Goal: Communication & Community: Answer question/provide support

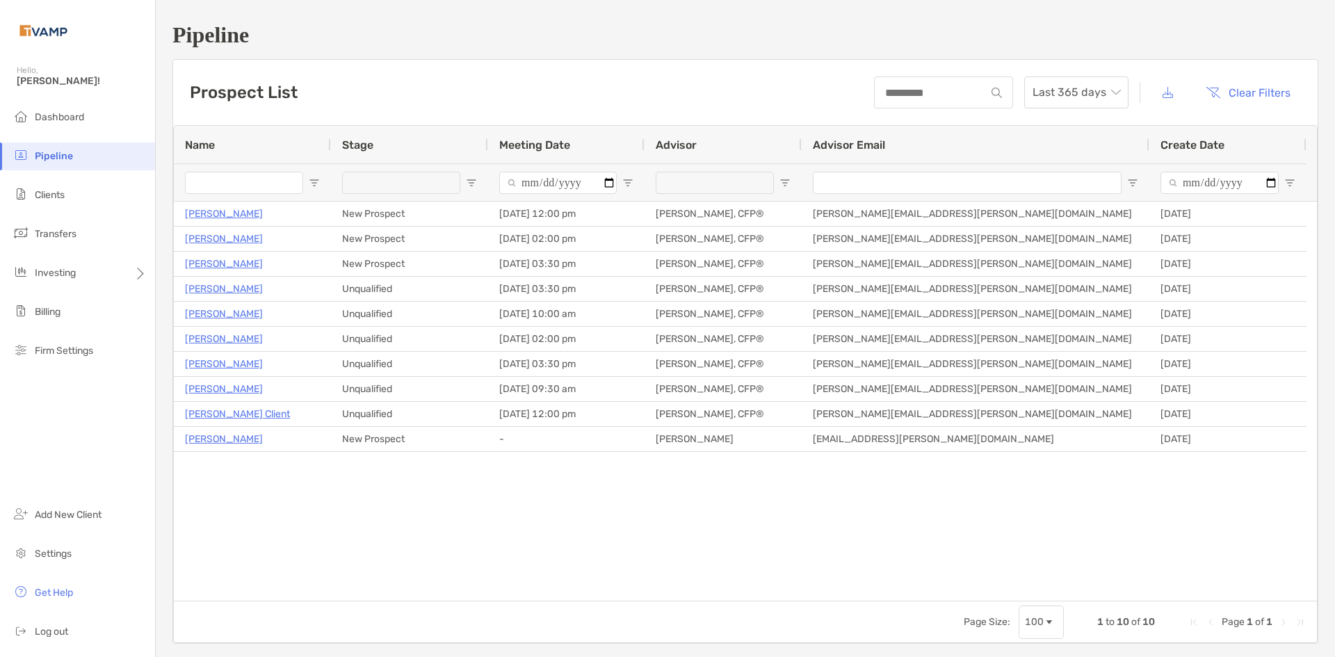
click at [581, 35] on h1 "Pipeline" at bounding box center [745, 35] width 1146 height 26
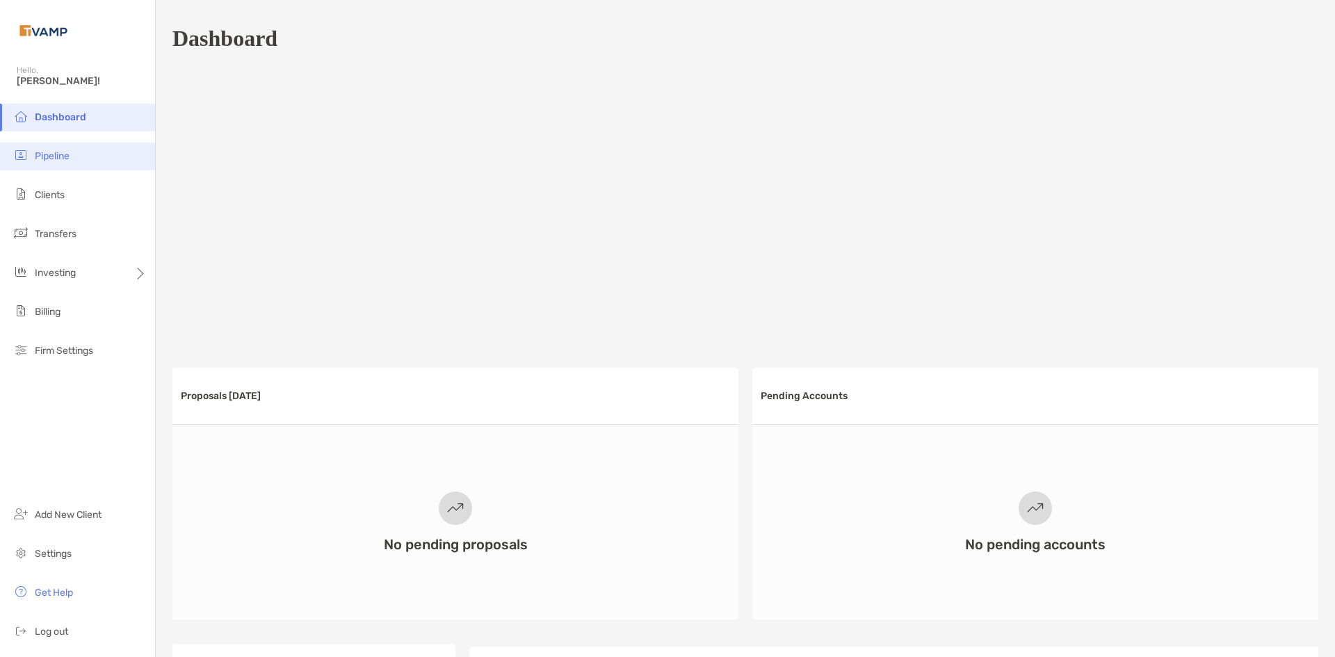
click at [81, 154] on li "Pipeline" at bounding box center [77, 157] width 155 height 28
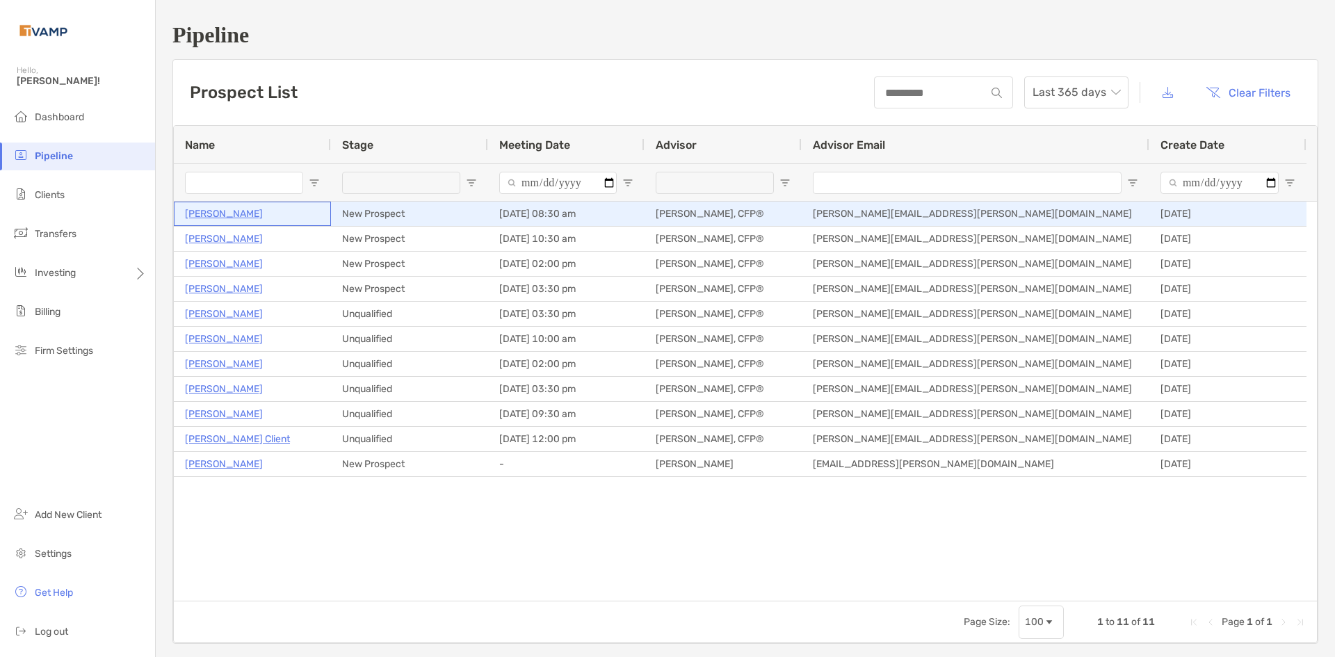
click at [224, 213] on p "[PERSON_NAME]" at bounding box center [224, 213] width 78 height 17
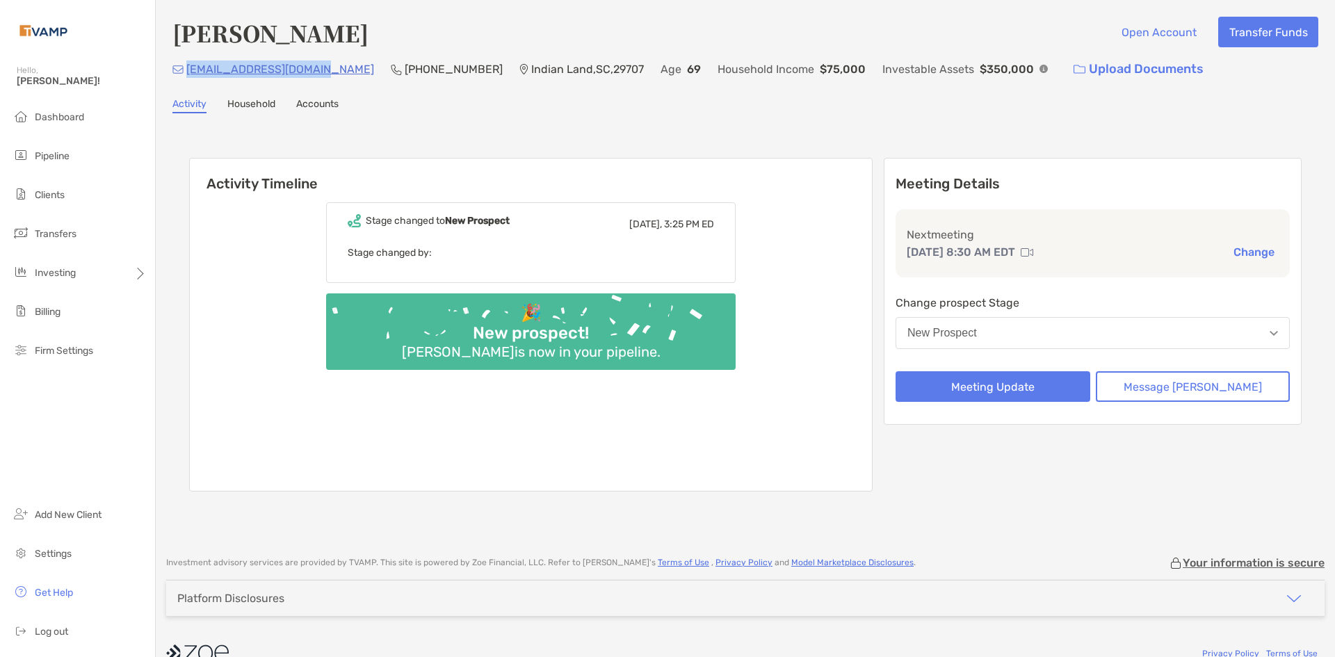
drag, startPoint x: 334, startPoint y: 68, endPoint x: 190, endPoint y: 74, distance: 144.0
click at [190, 74] on div "[EMAIL_ADDRESS][DOMAIN_NAME] [PHONE_NUMBER] [GEOGRAPHIC_DATA] Age [DEMOGRAPHIC_…" at bounding box center [745, 69] width 1146 height 30
copy p "[EMAIL_ADDRESS][DOMAIN_NAME]"
drag, startPoint x: 431, startPoint y: 64, endPoint x: 357, endPoint y: 70, distance: 73.9
click at [357, 70] on div "[EMAIL_ADDRESS][DOMAIN_NAME] [PHONE_NUMBER] [GEOGRAPHIC_DATA] Age [DEMOGRAPHIC_…" at bounding box center [745, 69] width 1146 height 30
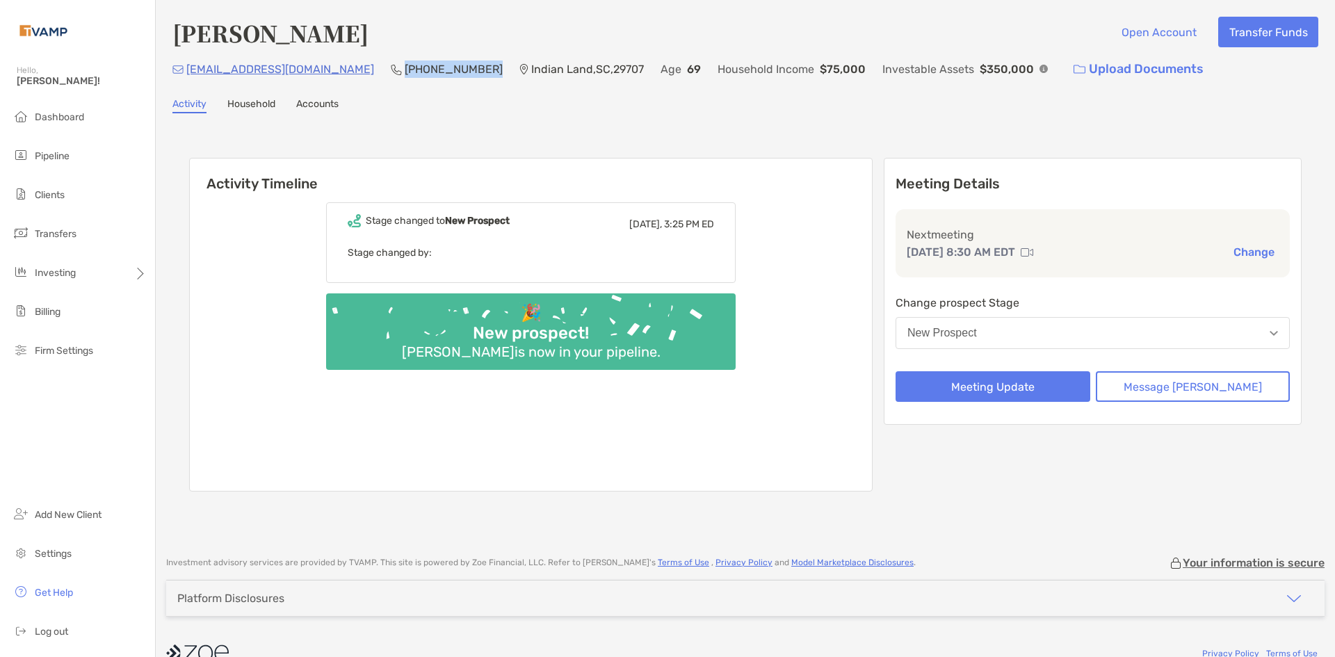
copy p "[PHONE_NUMBER]"
click at [1219, 394] on button "Message [PERSON_NAME]" at bounding box center [1193, 386] width 195 height 31
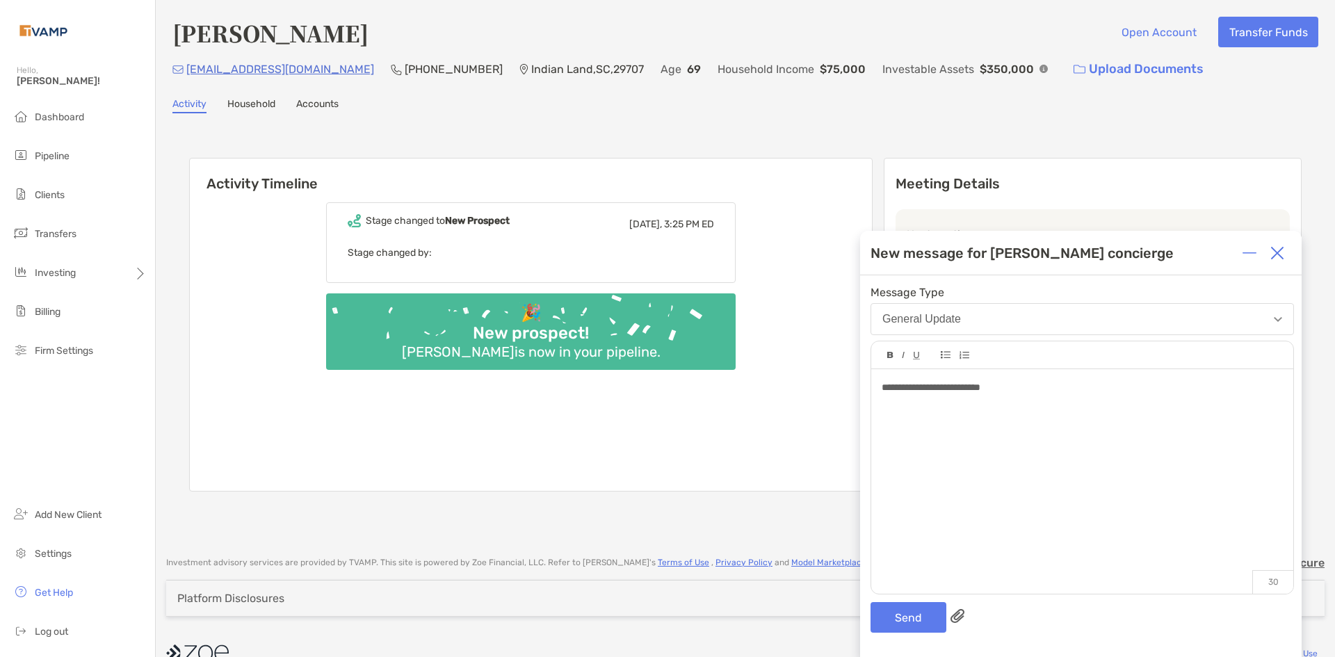
click at [880, 391] on div "**********" at bounding box center [1082, 474] width 422 height 211
click at [884, 389] on div "**********" at bounding box center [1082, 474] width 422 height 211
click at [927, 608] on button "Send" at bounding box center [908, 617] width 76 height 31
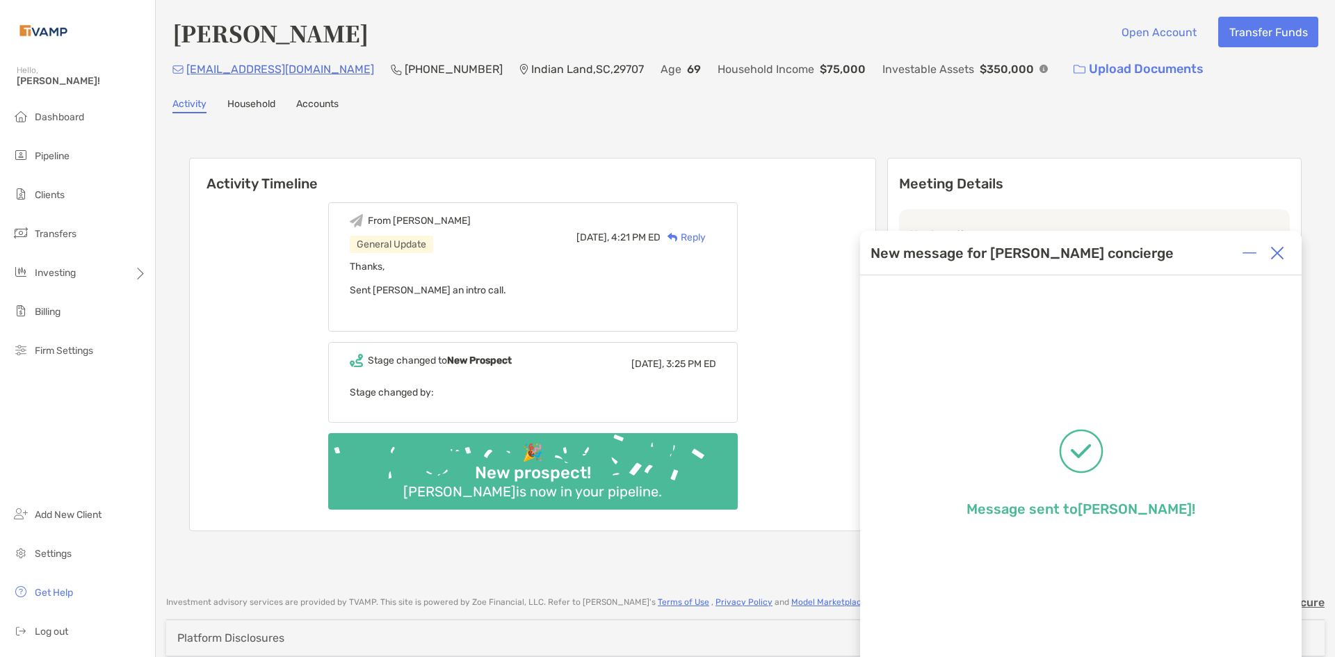
click at [1279, 252] on img at bounding box center [1277, 253] width 14 height 14
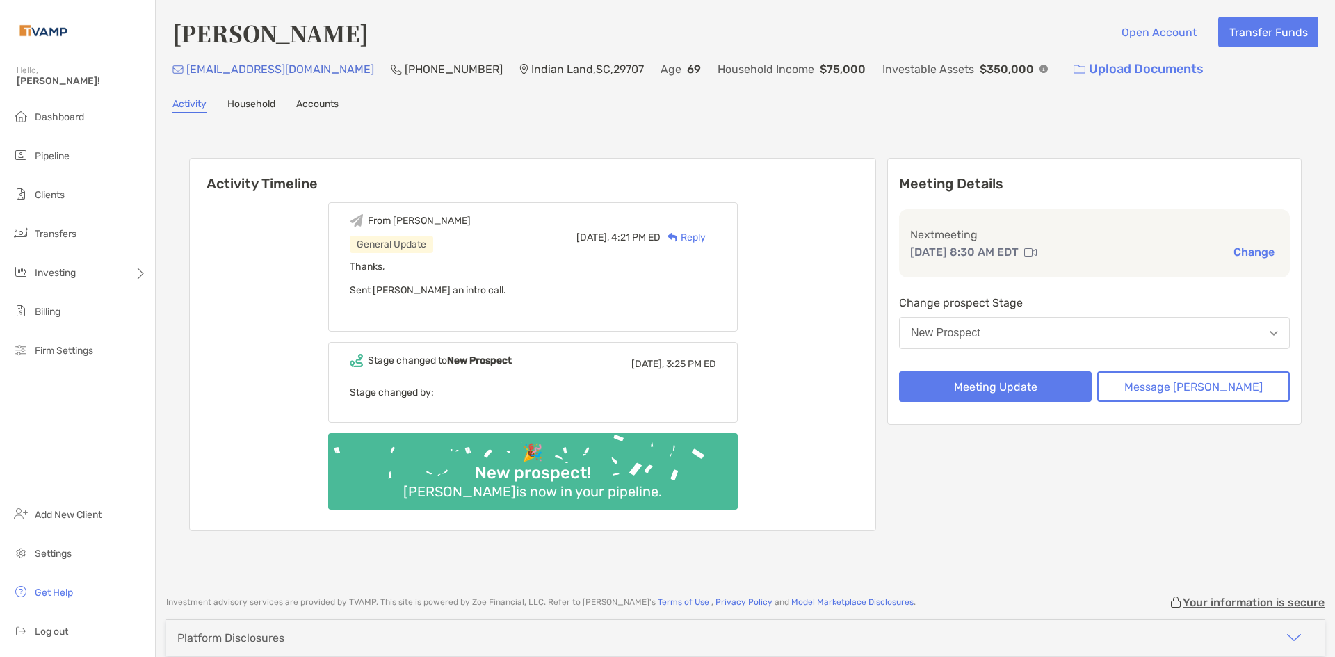
drag, startPoint x: 515, startPoint y: 289, endPoint x: 492, endPoint y: 293, distance: 23.3
click at [514, 289] on div "Thanks, Sent [PERSON_NAME] an intro call." at bounding box center [533, 290] width 366 height 59
click at [487, 293] on span "Thanks, Sent [PERSON_NAME] an intro call." at bounding box center [428, 278] width 156 height 35
click at [426, 241] on div "General Update" at bounding box center [391, 244] width 83 height 17
click at [421, 227] on div "From [PERSON_NAME]" at bounding box center [410, 220] width 121 height 13
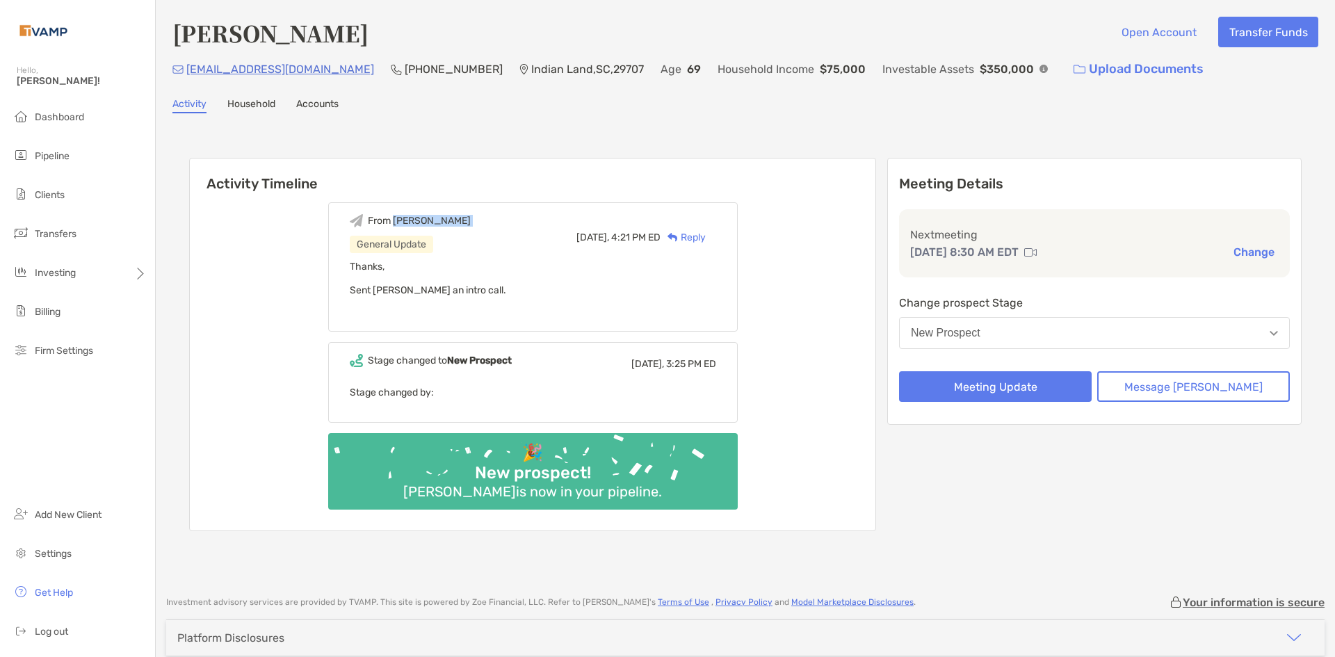
drag, startPoint x: 416, startPoint y: 220, endPoint x: 401, endPoint y: 235, distance: 21.1
click at [403, 233] on div "From [PERSON_NAME] General Update" at bounding box center [410, 233] width 121 height 39
drag, startPoint x: 380, startPoint y: 279, endPoint x: 408, endPoint y: 290, distance: 29.7
click at [383, 281] on div "Thanks, Sent [PERSON_NAME] an intro call." at bounding box center [533, 290] width 366 height 59
drag, startPoint x: 545, startPoint y: 269, endPoint x: 616, endPoint y: 249, distance: 73.7
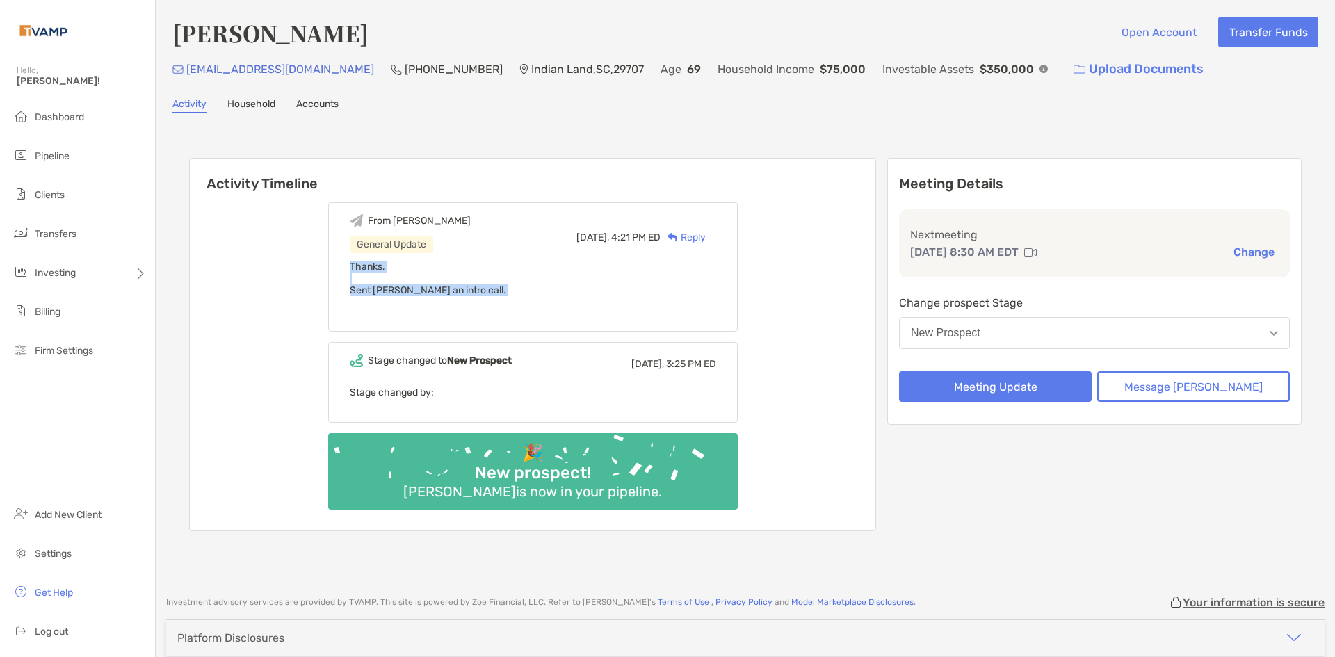
click at [604, 252] on div "From [PERSON_NAME] General Update [DATE], 4:21 PM ED Reply Thanks, Sent [PERSON…" at bounding box center [533, 266] width 410 height 129
click at [706, 238] on div "Reply" at bounding box center [683, 237] width 45 height 15
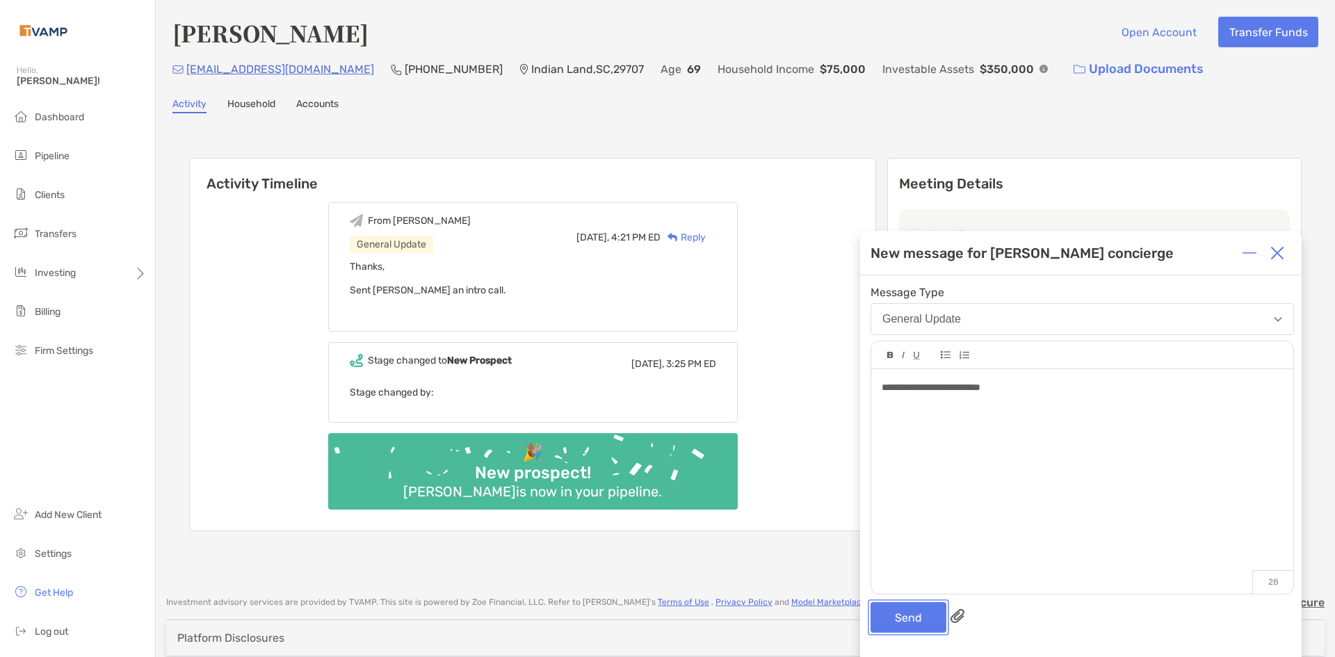
click at [925, 612] on button "Send" at bounding box center [908, 617] width 76 height 31
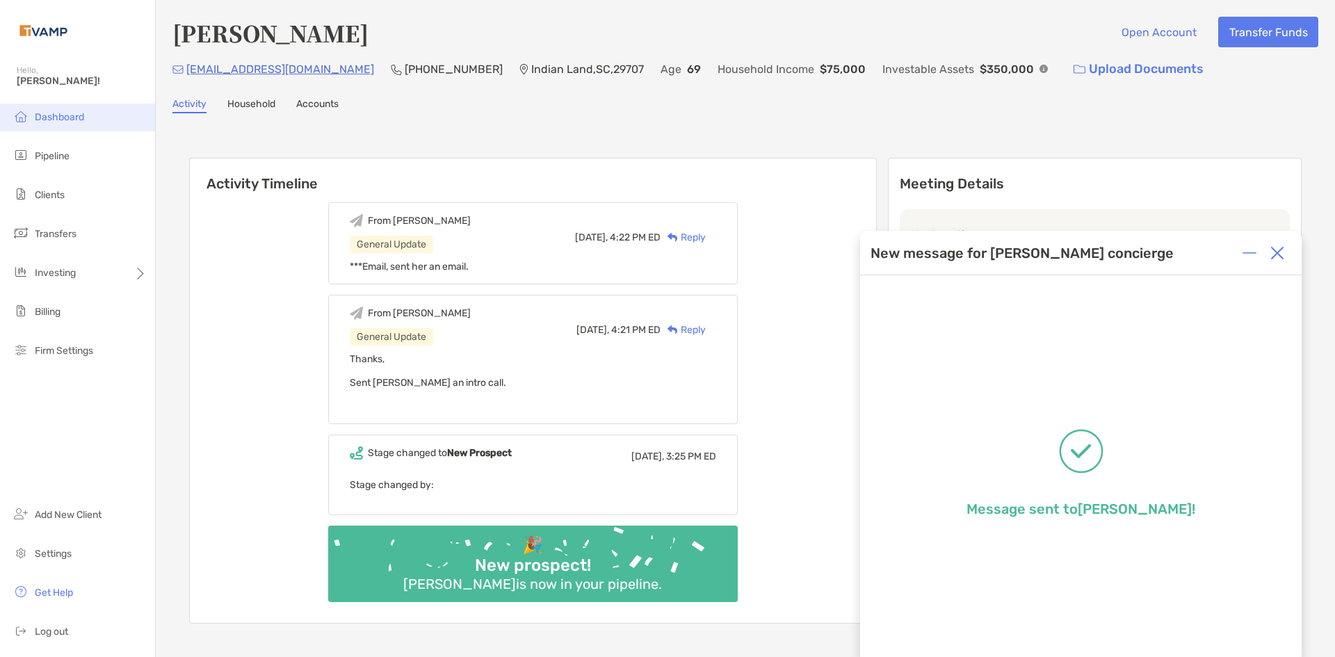
click at [65, 118] on span "Dashboard" at bounding box center [59, 117] width 49 height 12
